Goal: Task Accomplishment & Management: Complete application form

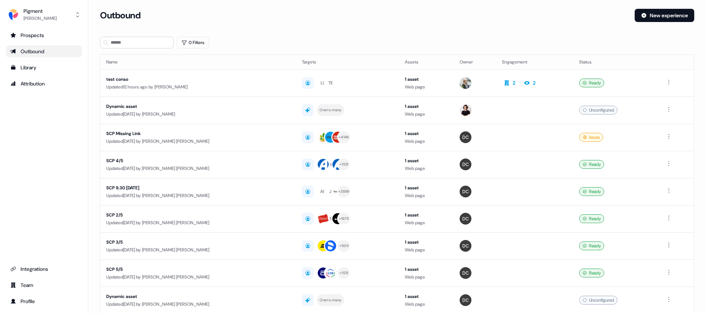
click at [43, 54] on div "Outbound" at bounding box center [43, 51] width 67 height 7
click at [43, 67] on div "Library" at bounding box center [43, 67] width 67 height 7
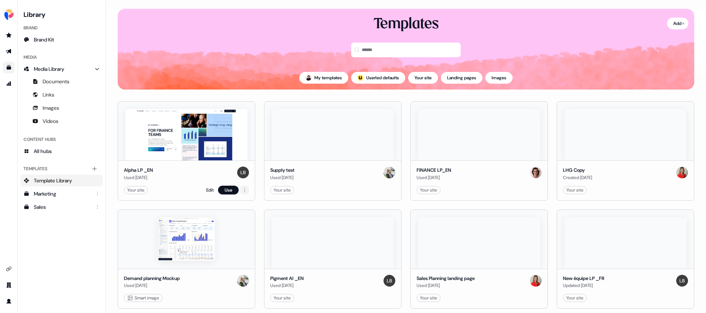
click at [241, 189] on html "For the best experience switch devices to a bigger screen. Go to [DOMAIN_NAME] …" at bounding box center [353, 156] width 706 height 313
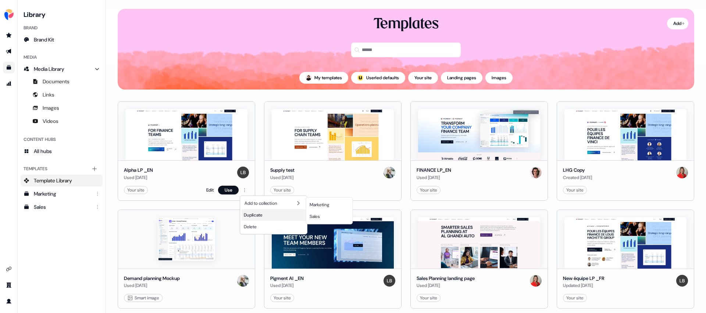
click at [256, 214] on span "Duplicate" at bounding box center [253, 215] width 19 height 6
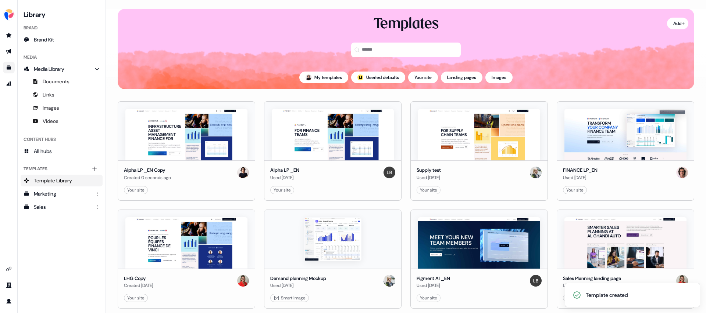
scroll to position [0, 0]
click at [212, 158] on img at bounding box center [186, 134] width 122 height 51
click at [233, 190] on button "Use" at bounding box center [228, 190] width 21 height 9
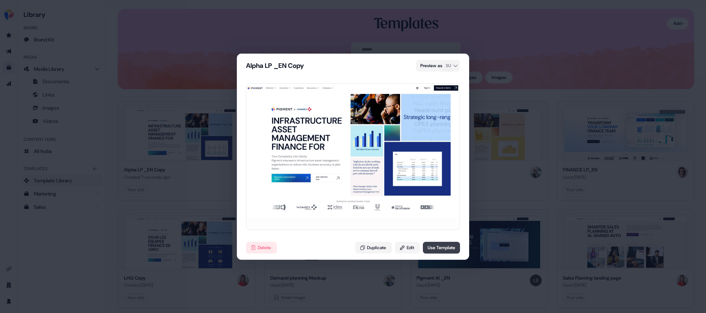
click at [439, 249] on button "Use Template" at bounding box center [441, 248] width 37 height 12
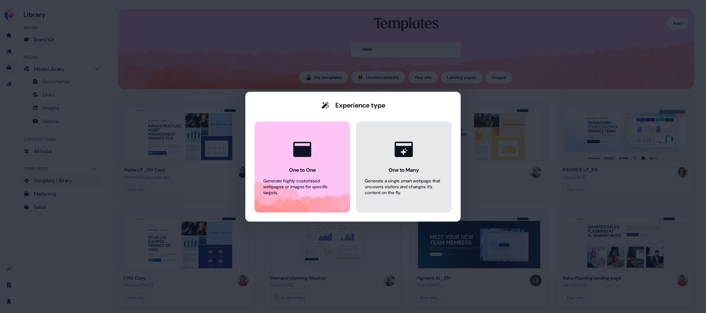
click at [394, 195] on button "One to Many Generate a single smart webpage that uncovers visitors and changes …" at bounding box center [404, 167] width 96 height 91
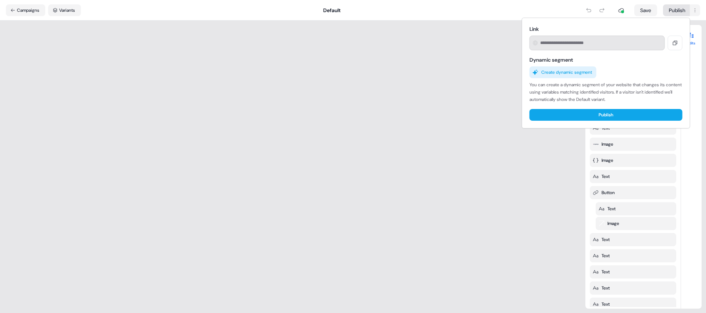
click at [683, 10] on html "For the best experience switch devices to a bigger screen. Go to [DOMAIN_NAME] …" at bounding box center [353, 156] width 706 height 313
click at [696, 13] on html "For the best experience switch devices to a bigger screen. Go to [DOMAIN_NAME] …" at bounding box center [353, 156] width 706 height 313
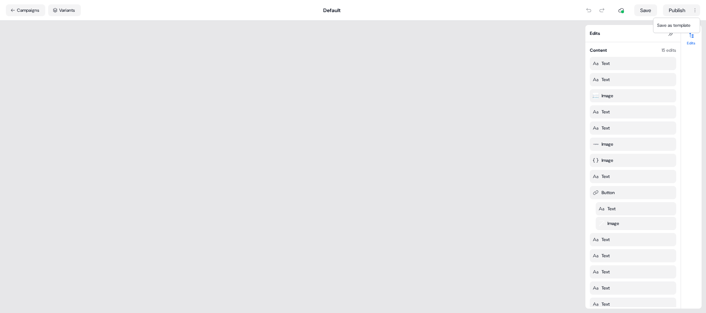
click at [696, 13] on html "For the best experience switch devices to a bigger screen. Go to [DOMAIN_NAME] …" at bounding box center [353, 156] width 706 height 313
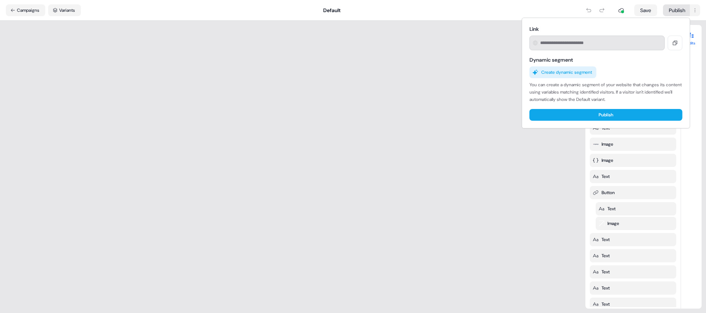
click at [682, 13] on html "For the best experience switch devices to a bigger screen. Go to [DOMAIN_NAME] …" at bounding box center [353, 156] width 706 height 313
click at [578, 114] on button "Publish" at bounding box center [605, 115] width 153 height 12
click at [17, 10] on html "Something went wrong Please try again later For the best experience switch devi…" at bounding box center [353, 156] width 706 height 313
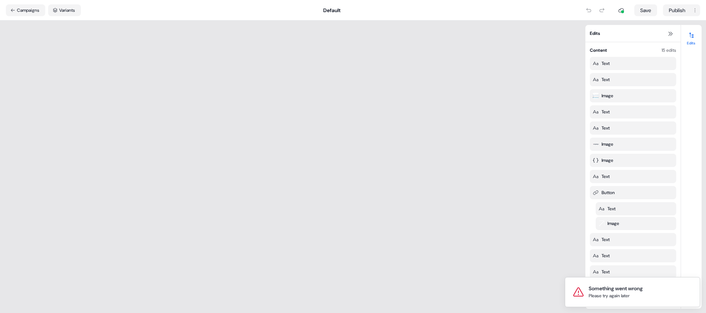
click at [17, 10] on button "Campaigns" at bounding box center [25, 10] width 39 height 12
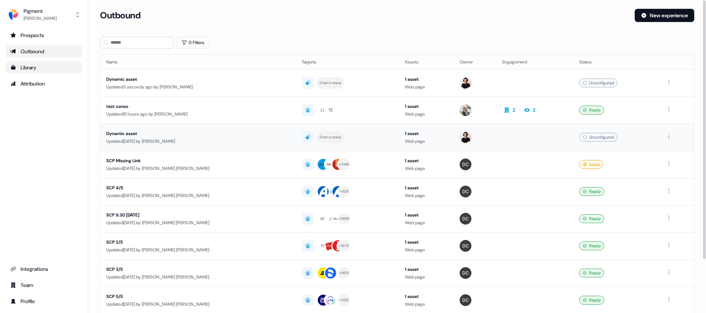
click at [220, 136] on div "Dynamic asset" at bounding box center [194, 133] width 176 height 7
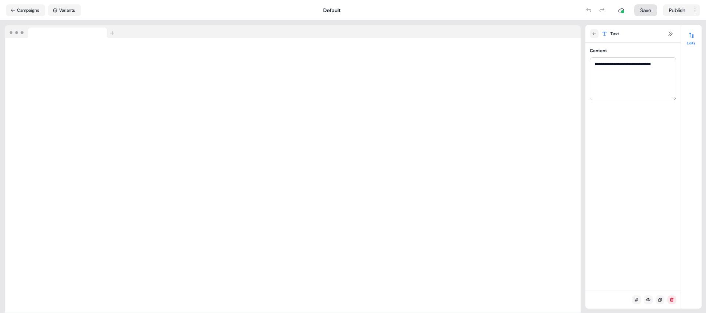
click at [646, 15] on button "Save" at bounding box center [645, 10] width 23 height 12
click at [671, 9] on html "**********" at bounding box center [353, 156] width 706 height 313
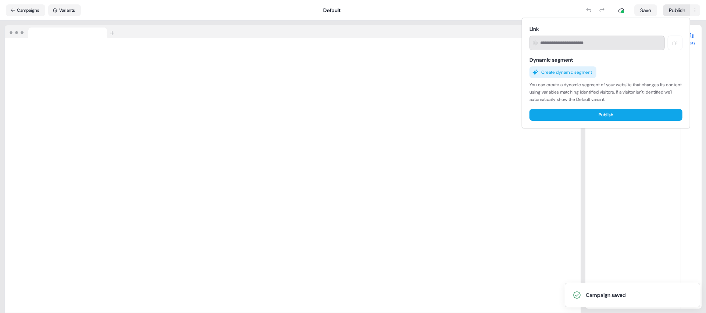
click at [599, 108] on div "Link Dynamic segment Create dynamic segment You can create a dynamic segment of…" at bounding box center [605, 72] width 165 height 107
click at [599, 113] on button "Publish" at bounding box center [605, 115] width 153 height 12
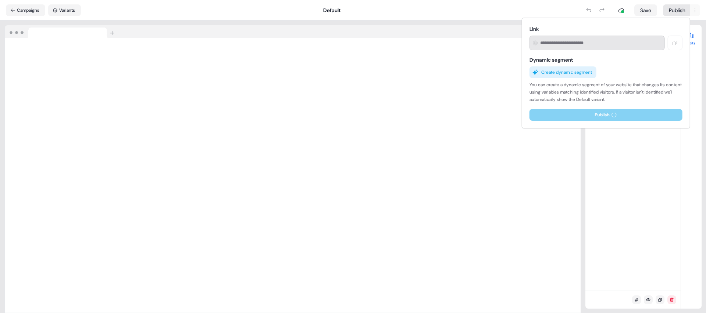
type input "**********"
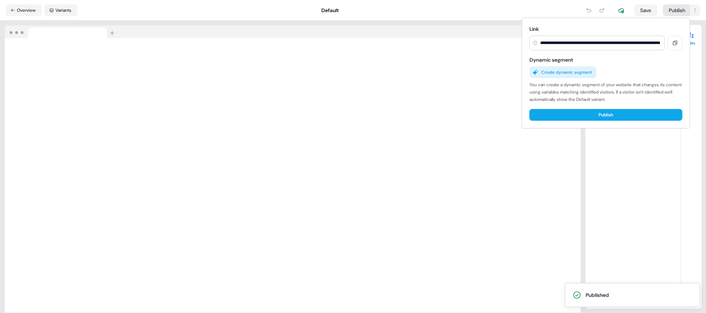
click at [693, 16] on html "**********" at bounding box center [353, 156] width 706 height 313
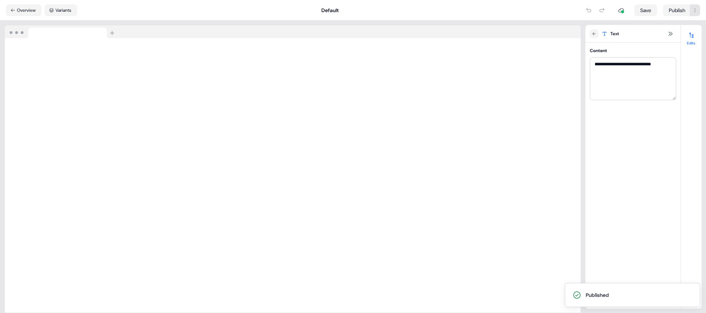
click at [693, 12] on html "**********" at bounding box center [353, 156] width 706 height 313
click at [669, 8] on html "**********" at bounding box center [353, 156] width 706 height 313
click at [9, 7] on button "Overview" at bounding box center [24, 10] width 36 height 12
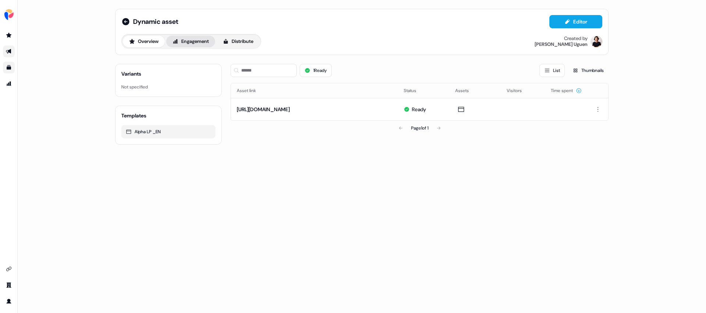
click at [195, 44] on button "Engagement" at bounding box center [190, 42] width 49 height 12
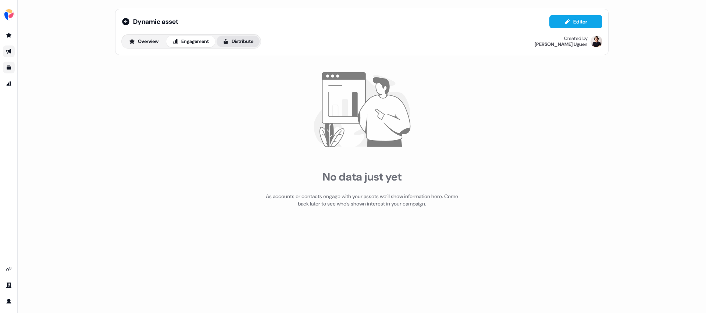
click at [236, 39] on button "Distribute" at bounding box center [237, 42] width 43 height 12
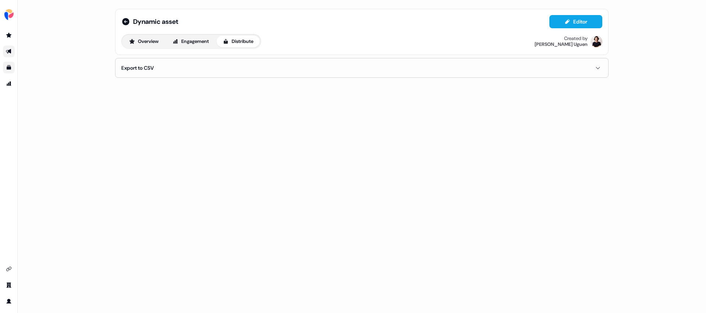
click at [262, 68] on button "Export to CSV" at bounding box center [361, 67] width 481 height 19
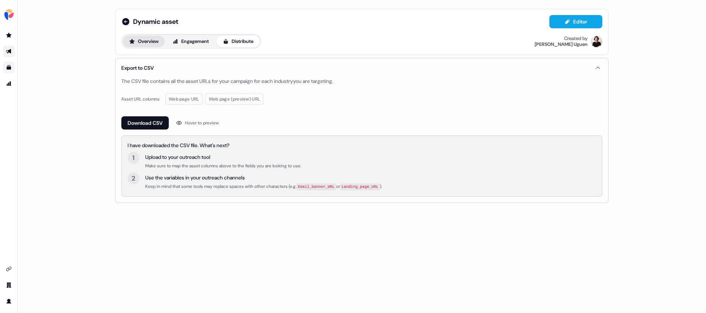
click at [150, 43] on button "Overview" at bounding box center [144, 42] width 42 height 12
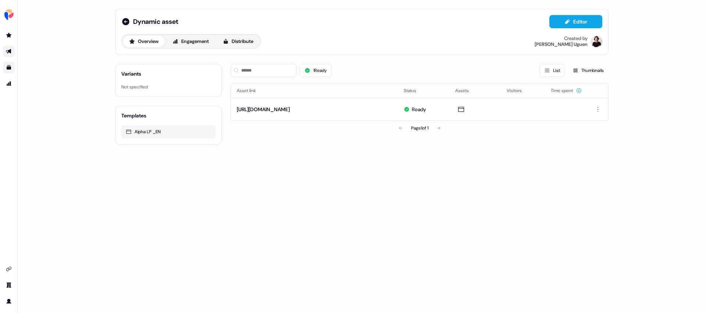
click at [146, 84] on div "Not specified" at bounding box center [168, 86] width 94 height 7
click at [6, 50] on icon "Go to outbound experience" at bounding box center [9, 52] width 6 height 6
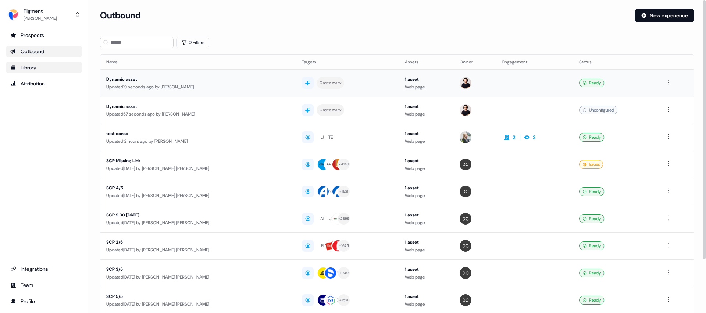
click at [529, 82] on td at bounding box center [534, 82] width 77 height 27
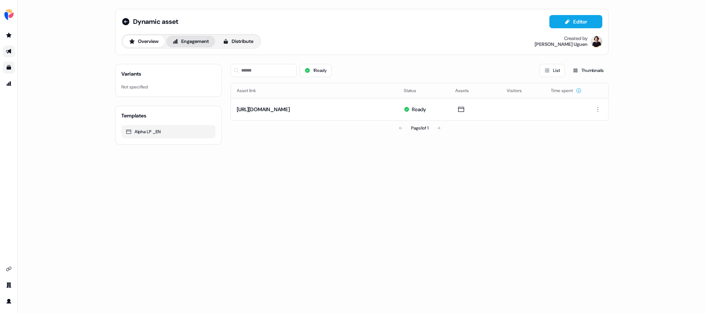
click at [176, 42] on icon at bounding box center [175, 41] width 5 height 4
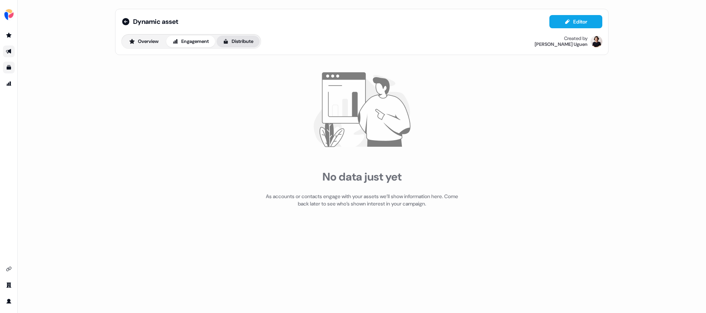
click at [240, 40] on button "Distribute" at bounding box center [237, 42] width 43 height 12
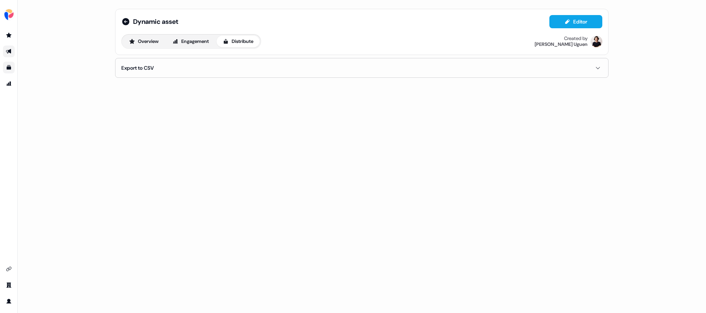
click at [189, 65] on button "Export to CSV" at bounding box center [361, 67] width 481 height 19
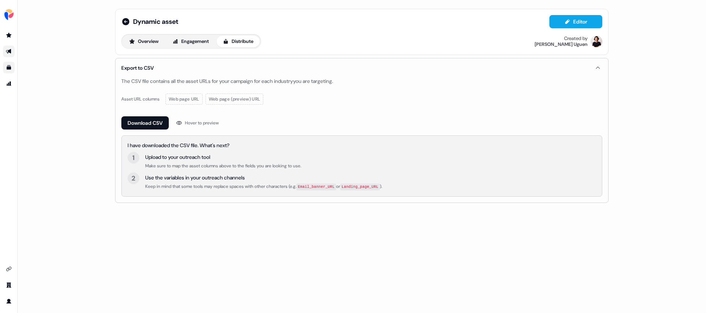
click at [12, 52] on link "Go to outbound experience" at bounding box center [9, 52] width 12 height 12
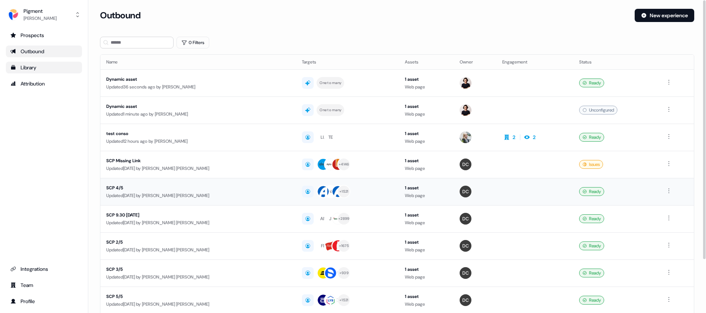
scroll to position [65, 0]
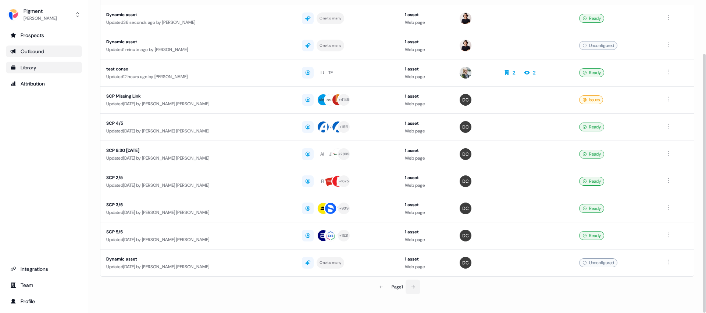
click at [412, 286] on icon at bounding box center [412, 287] width 4 height 4
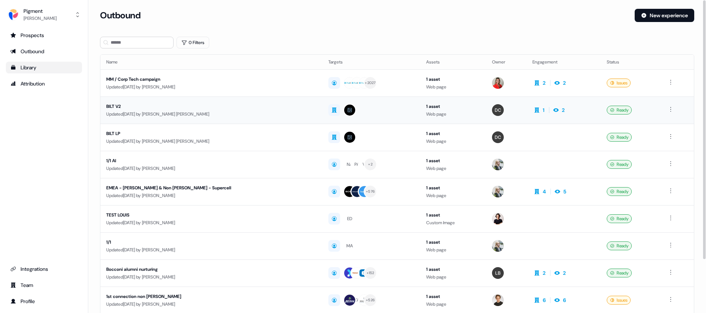
click at [240, 106] on div "BILT V2" at bounding box center [194, 106] width 176 height 7
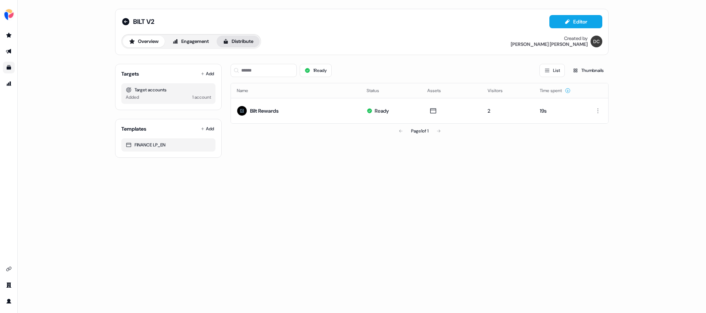
click at [237, 42] on button "Distribute" at bounding box center [237, 42] width 43 height 12
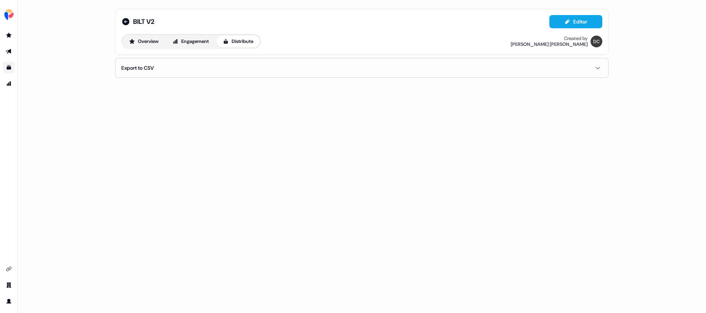
click at [236, 70] on button "Export to CSV" at bounding box center [361, 67] width 481 height 19
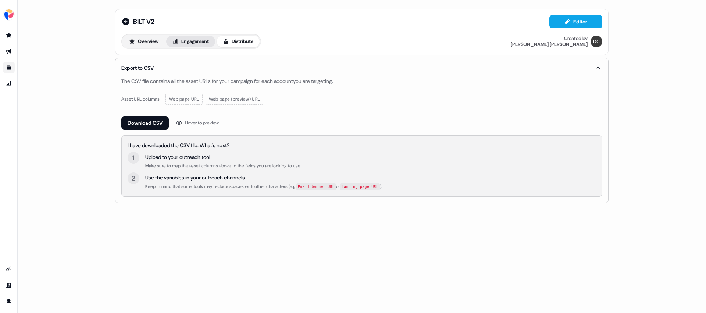
click at [204, 44] on button "Engagement" at bounding box center [190, 42] width 49 height 12
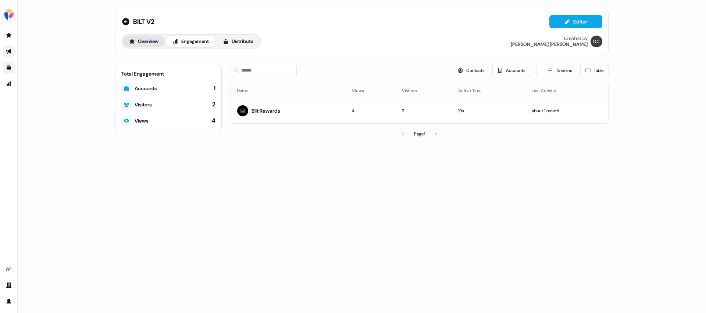
click at [139, 44] on button "Overview" at bounding box center [144, 42] width 42 height 12
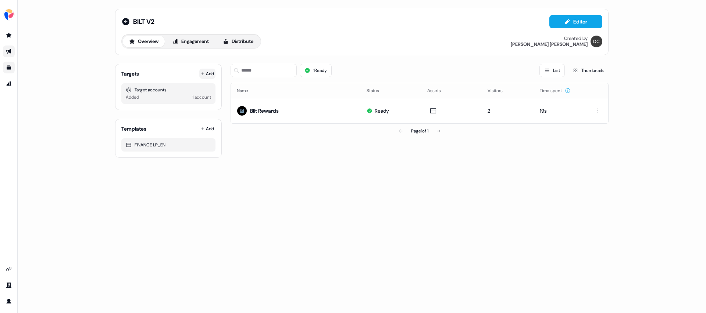
click at [207, 78] on button "Add" at bounding box center [207, 74] width 16 height 10
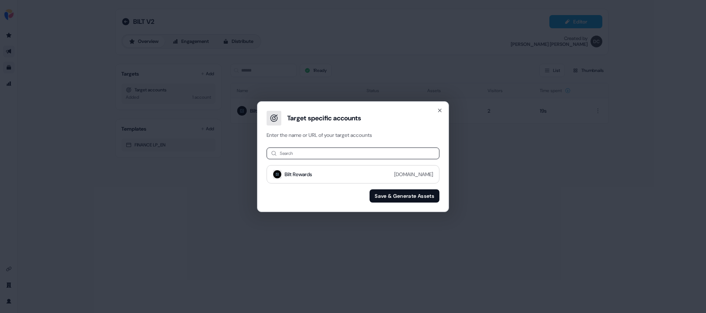
click at [207, 78] on div "Target specific accounts Enter the name or URL of your target accounts Search B…" at bounding box center [353, 156] width 706 height 313
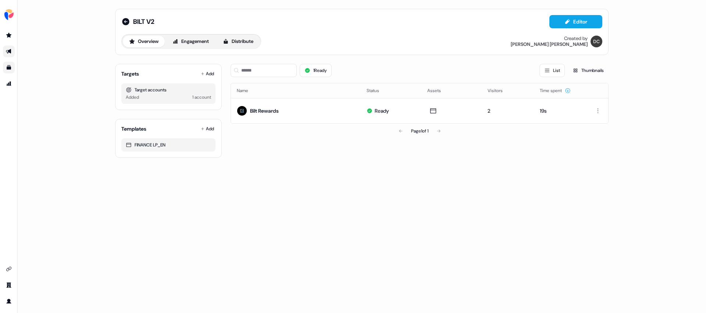
click at [10, 54] on link "Go to outbound experience" at bounding box center [9, 52] width 12 height 12
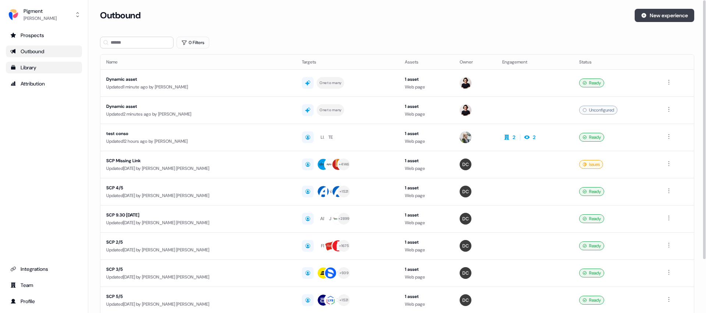
click at [673, 14] on button "New experience" at bounding box center [664, 15] width 60 height 13
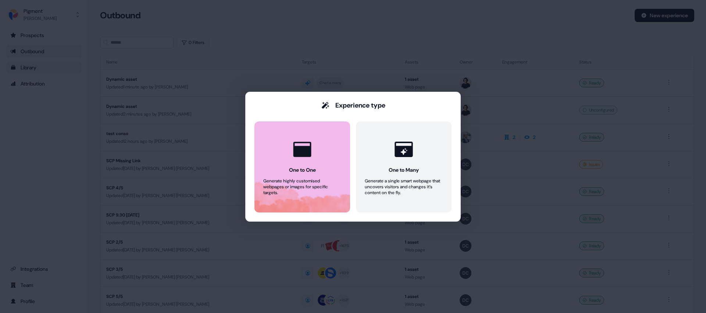
click at [335, 159] on button "One to One Generate highly customised webpages or images for specific targets." at bounding box center [302, 167] width 96 height 91
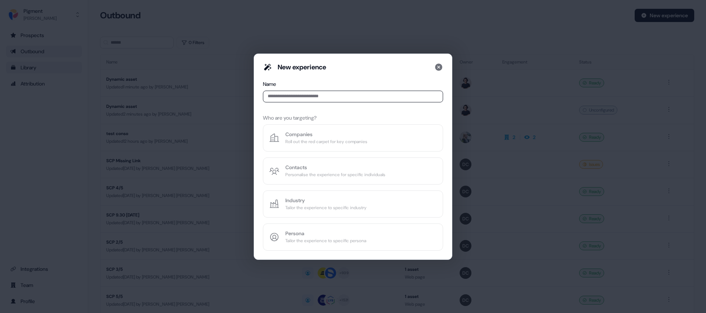
click at [329, 175] on div "New experience Name Who are you targeting? Companies Roll out the red carpet fo…" at bounding box center [353, 157] width 180 height 188
click at [317, 92] on input at bounding box center [353, 97] width 180 height 12
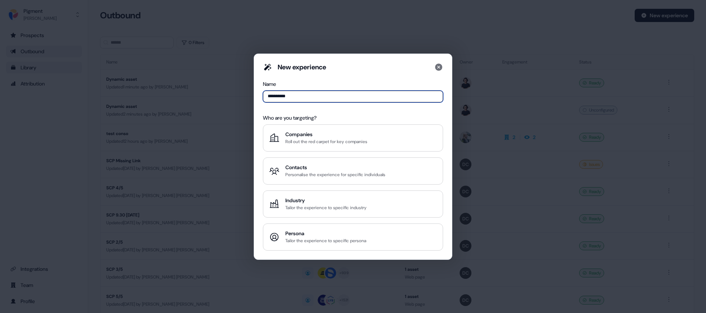
click at [272, 98] on input "**********" at bounding box center [353, 97] width 180 height 12
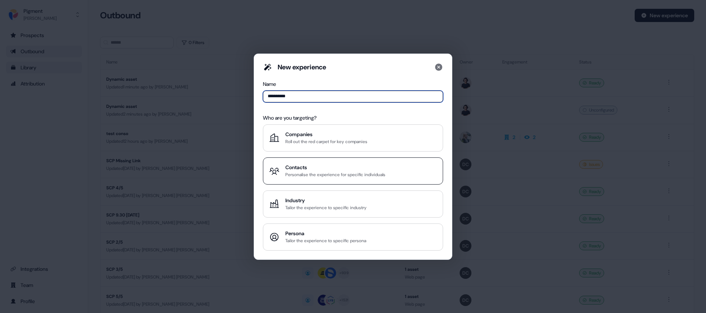
type input "**********"
click at [319, 175] on div "Personalise the experience for specific individuals" at bounding box center [335, 174] width 100 height 7
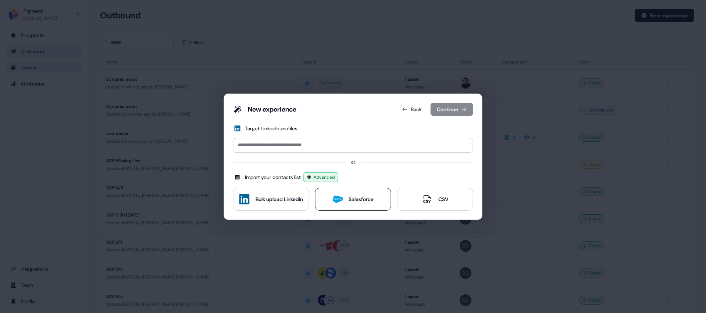
click at [357, 200] on div "Salesforce" at bounding box center [360, 199] width 25 height 7
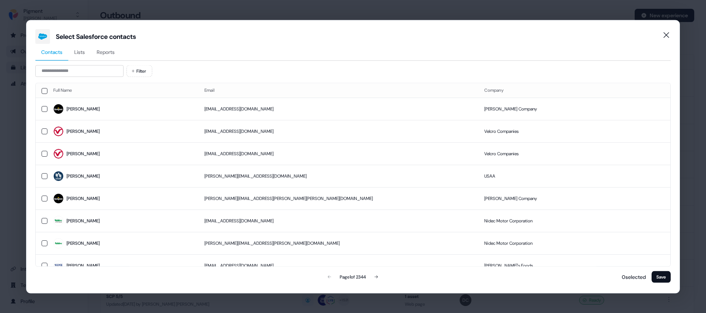
click at [107, 49] on span "Reports" at bounding box center [106, 51] width 18 height 7
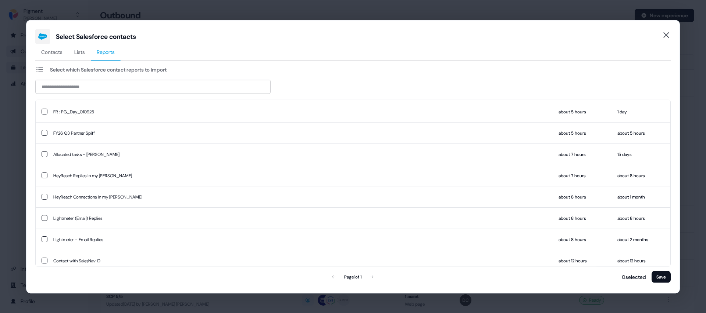
scroll to position [635, 0]
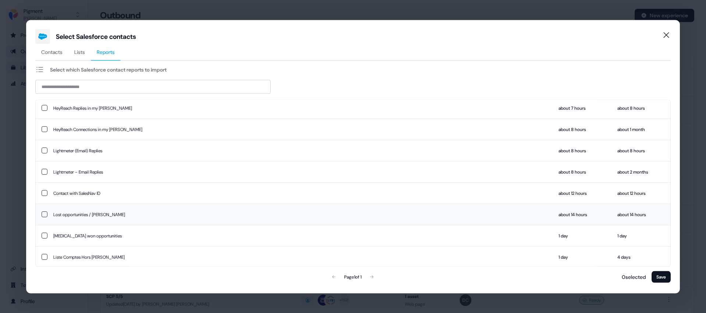
click at [45, 215] on button "button" at bounding box center [45, 215] width 6 height 6
click at [659, 278] on button "Save" at bounding box center [660, 277] width 19 height 12
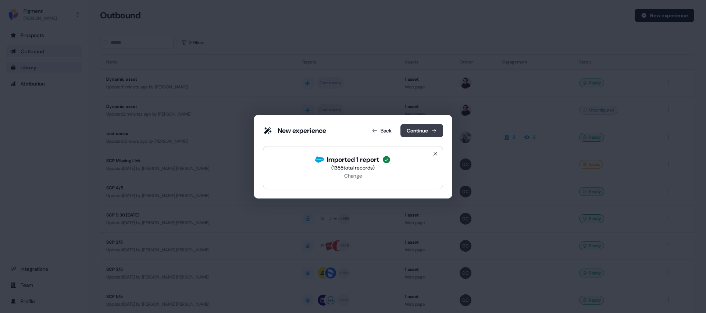
click at [417, 132] on button "Continue" at bounding box center [421, 130] width 43 height 13
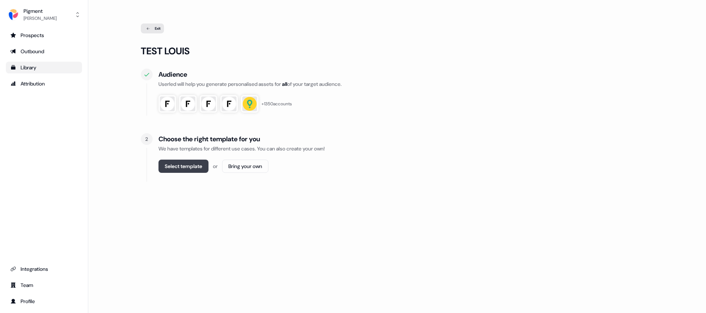
click at [195, 169] on button "Select template" at bounding box center [183, 166] width 50 height 13
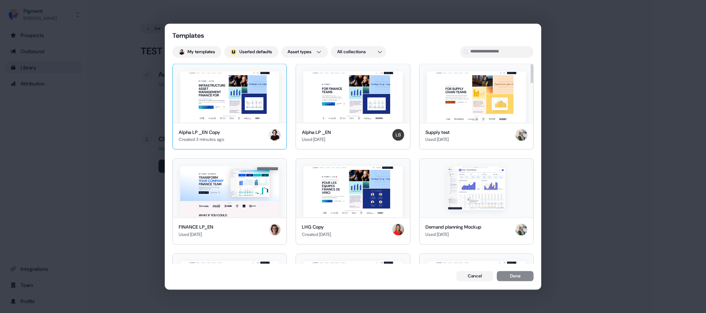
click at [232, 126] on div "Alpha LP _EN Copy Created 3 minutes ago" at bounding box center [230, 136] width 114 height 27
click at [510, 276] on button "Done" at bounding box center [514, 277] width 37 height 10
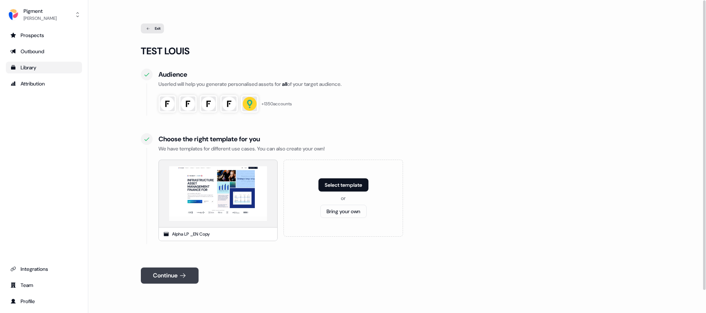
click at [186, 270] on button "Continue" at bounding box center [170, 276] width 58 height 16
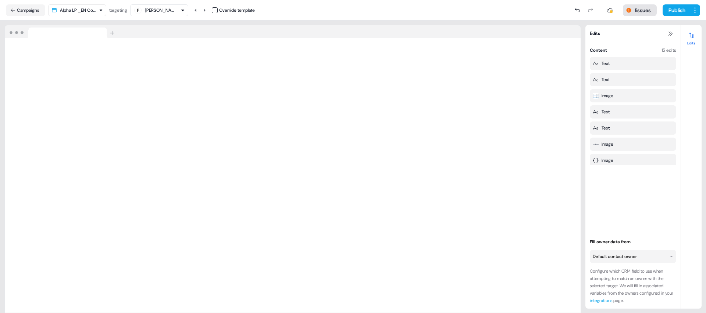
click at [635, 10] on button "1 issues" at bounding box center [639, 10] width 34 height 12
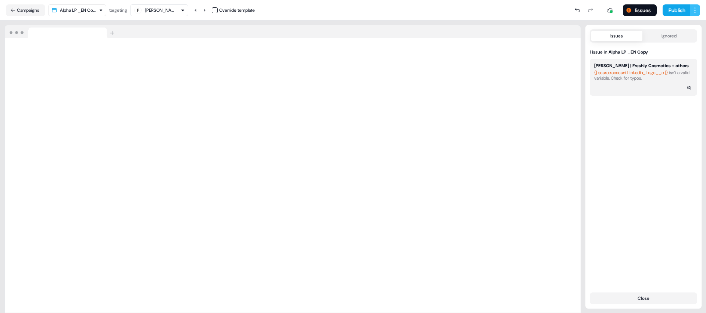
click at [695, 12] on html "For the best experience switch devices to a bigger screen. Go to [DOMAIN_NAME] …" at bounding box center [353, 156] width 706 height 313
